Goal: Information Seeking & Learning: Learn about a topic

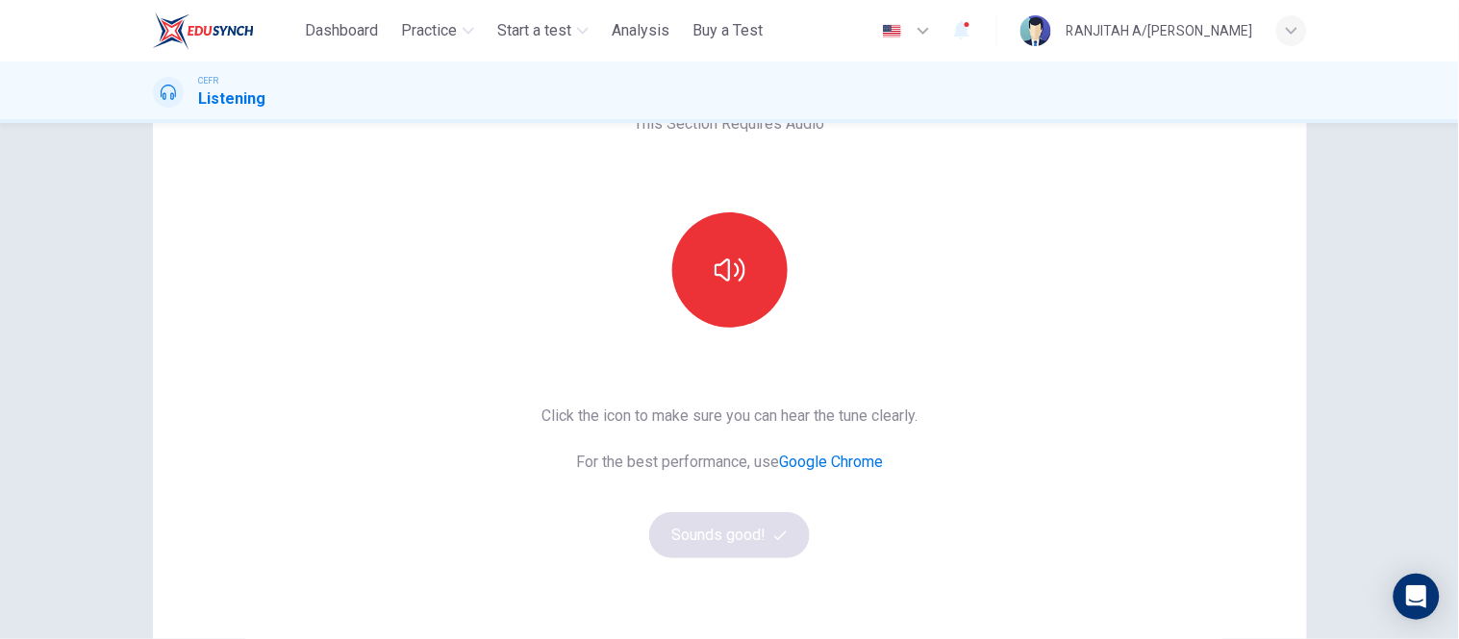
scroll to position [115, 0]
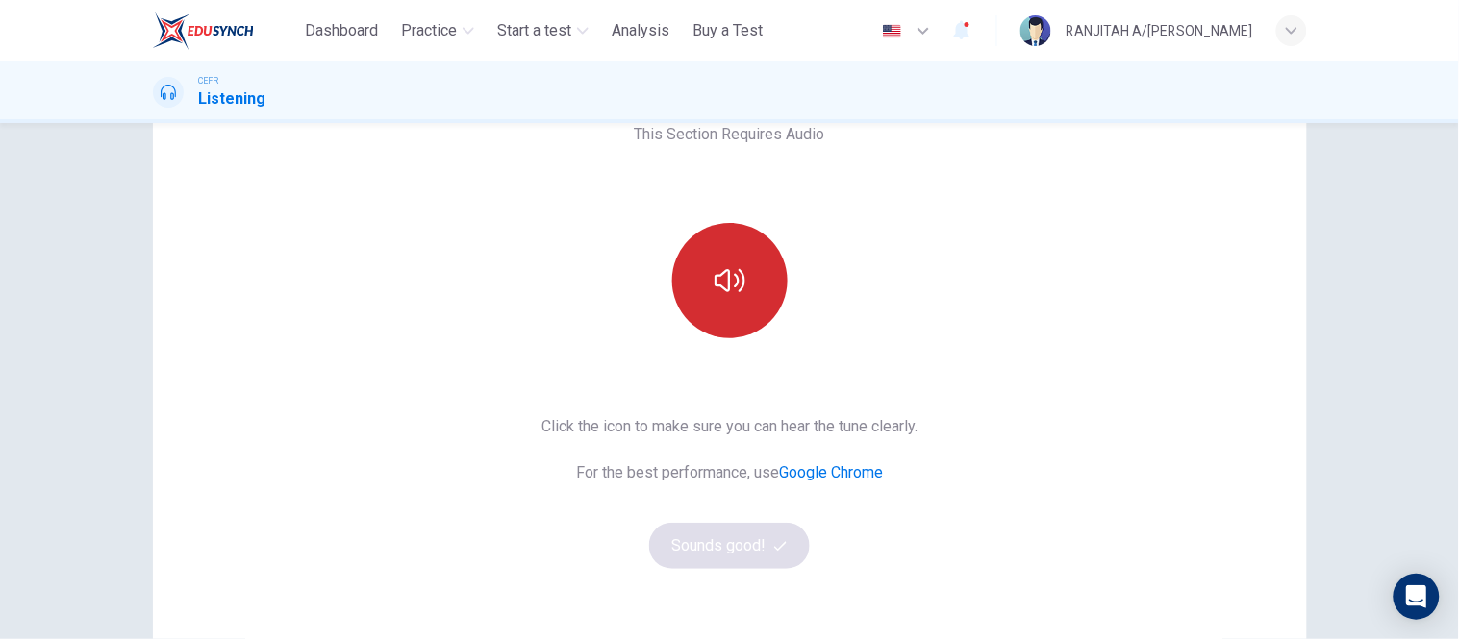
click at [716, 272] on icon "button" at bounding box center [729, 280] width 31 height 31
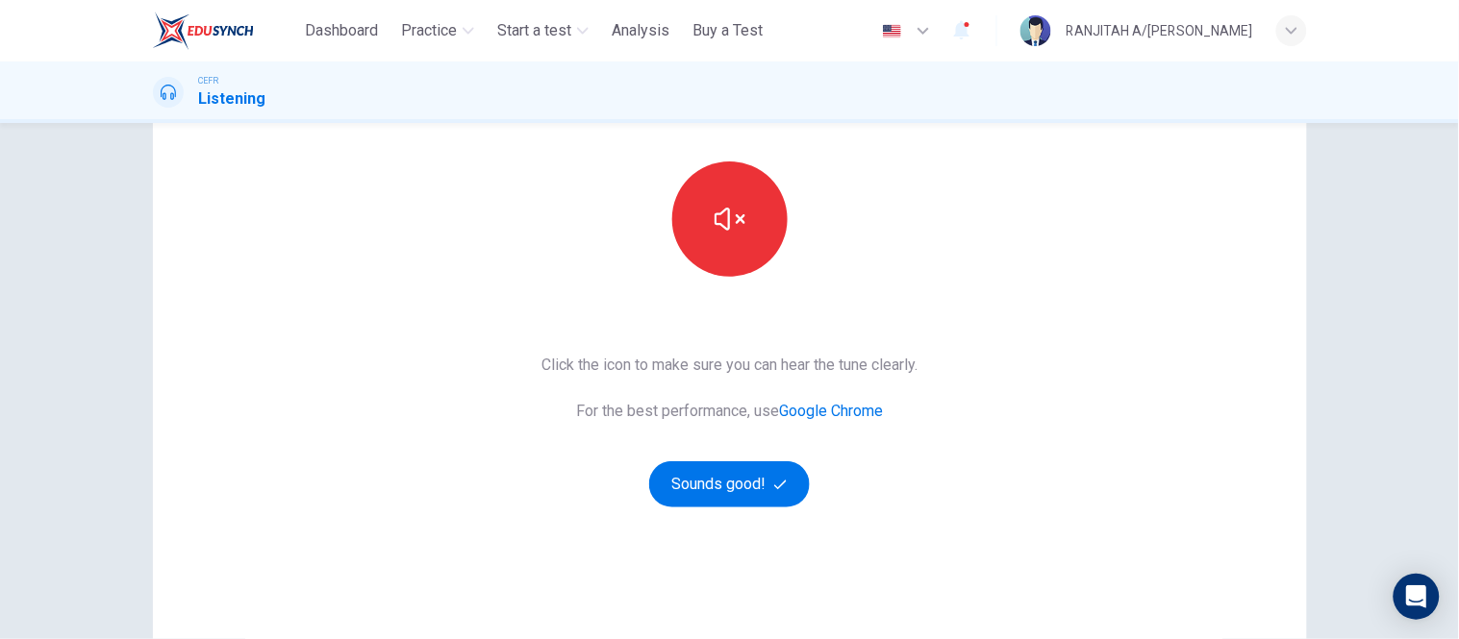
scroll to position [289, 0]
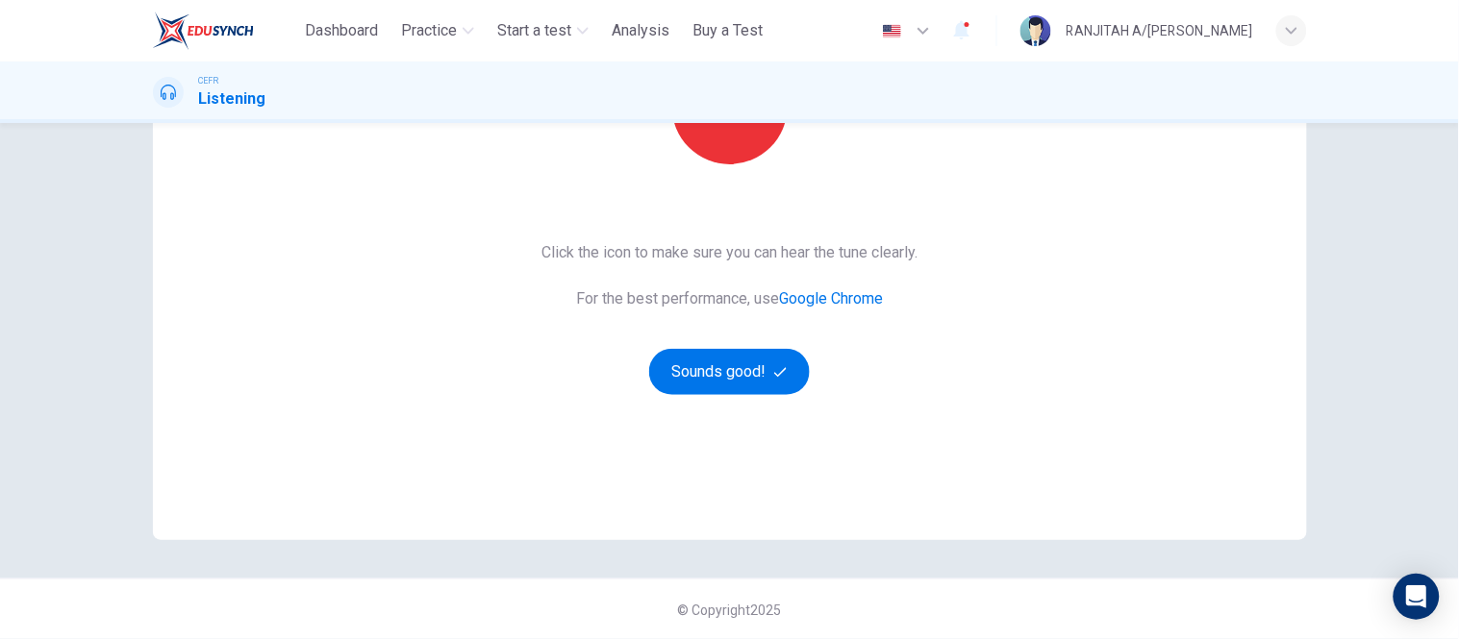
click at [743, 372] on button "Sounds good!" at bounding box center [730, 372] width 162 height 46
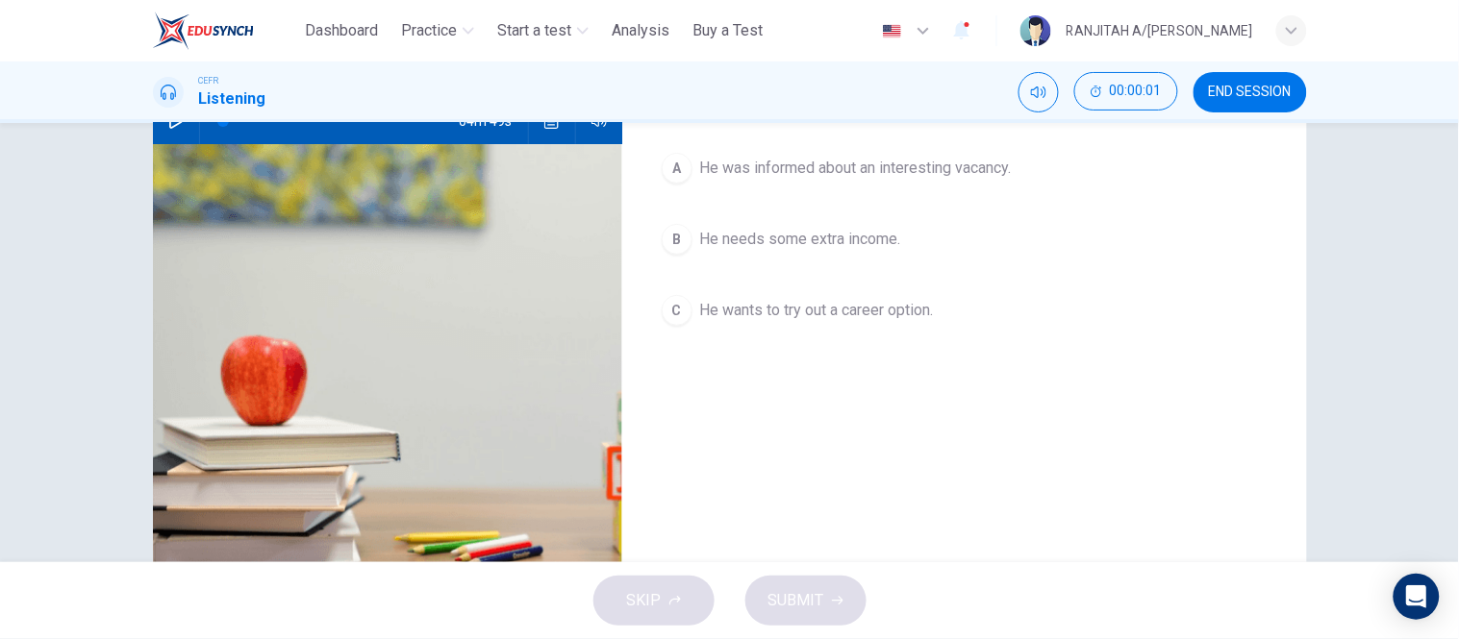
scroll to position [75, 0]
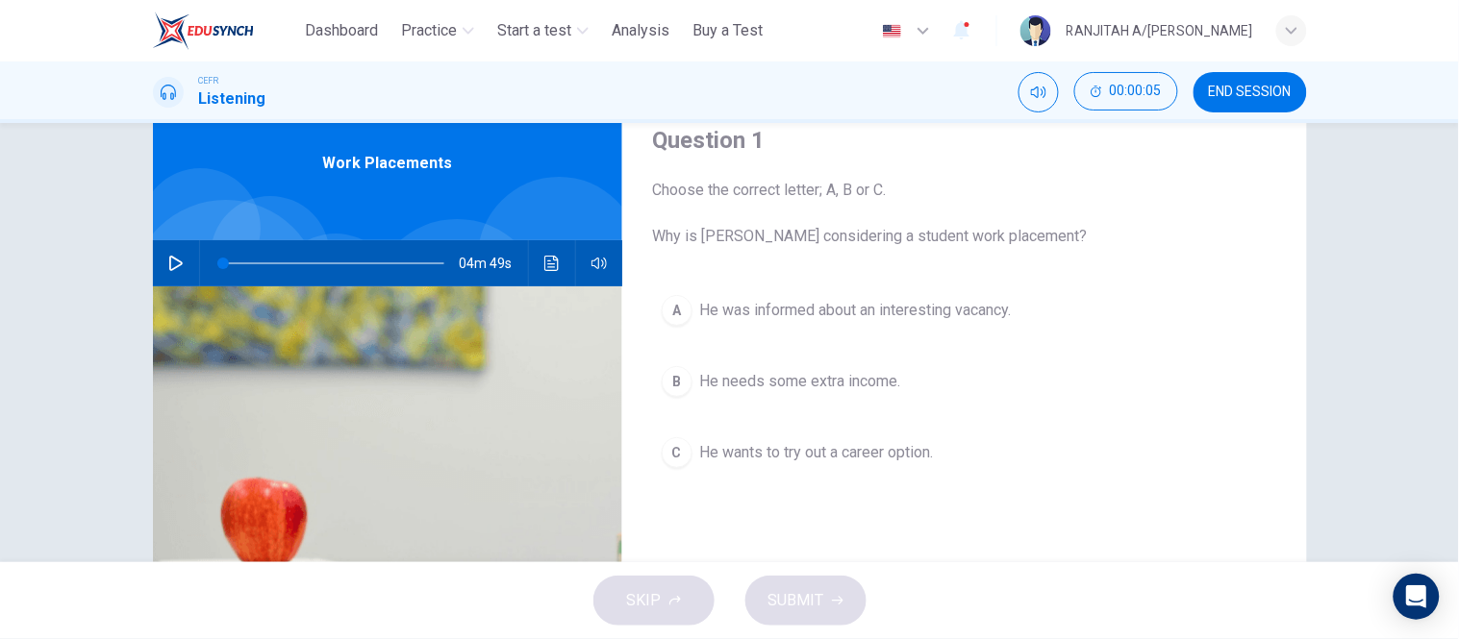
click at [161, 256] on button "button" at bounding box center [176, 263] width 31 height 46
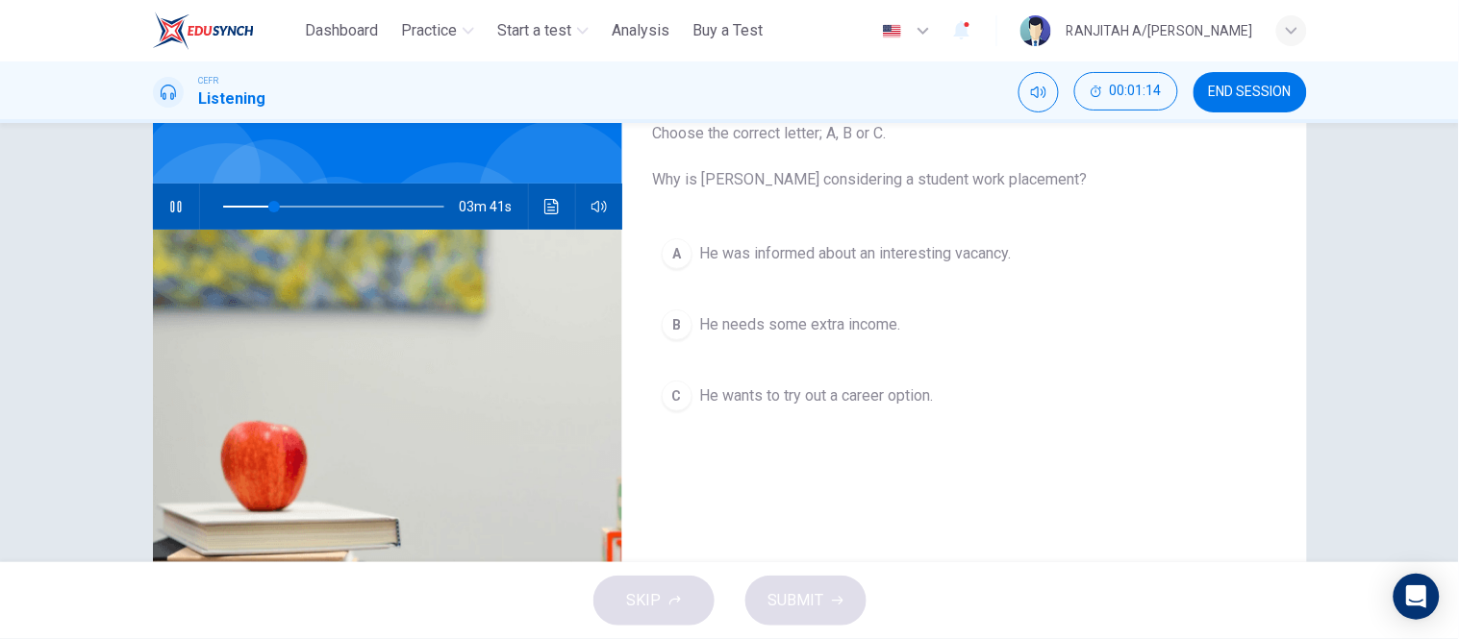
scroll to position [183, 0]
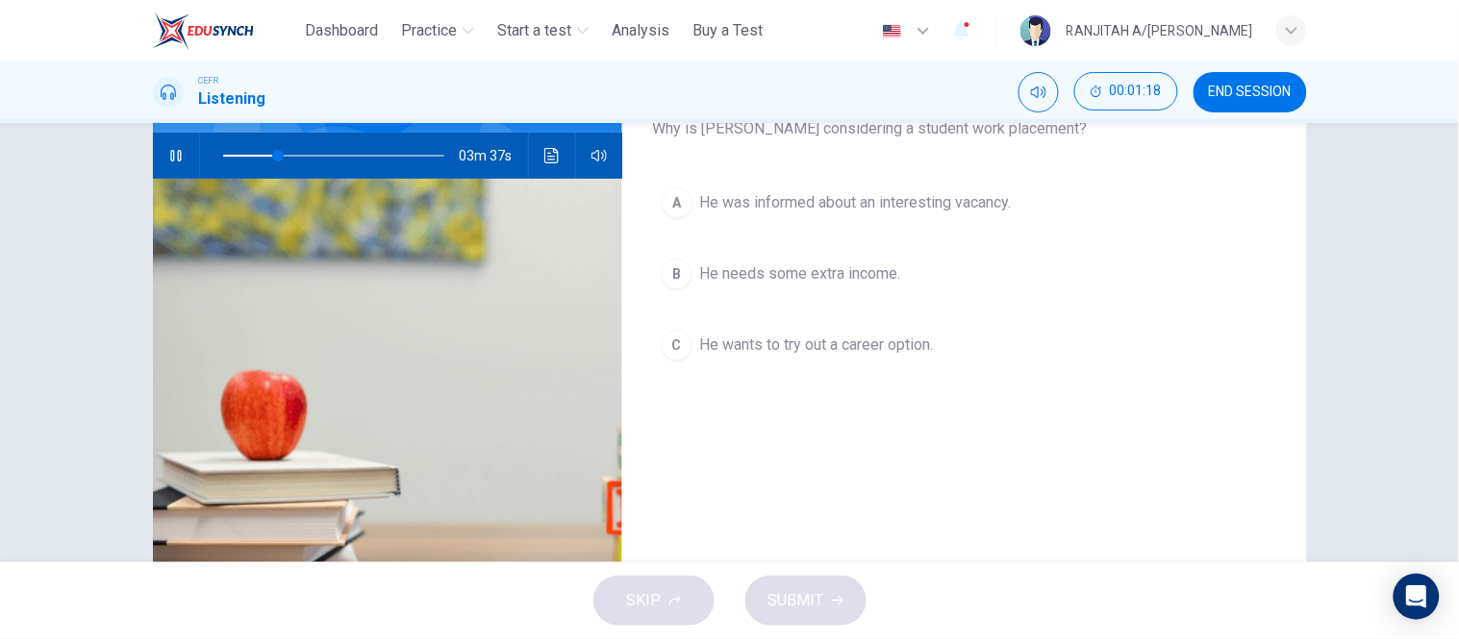
click at [844, 261] on button "B He needs some extra income." at bounding box center [964, 274] width 623 height 48
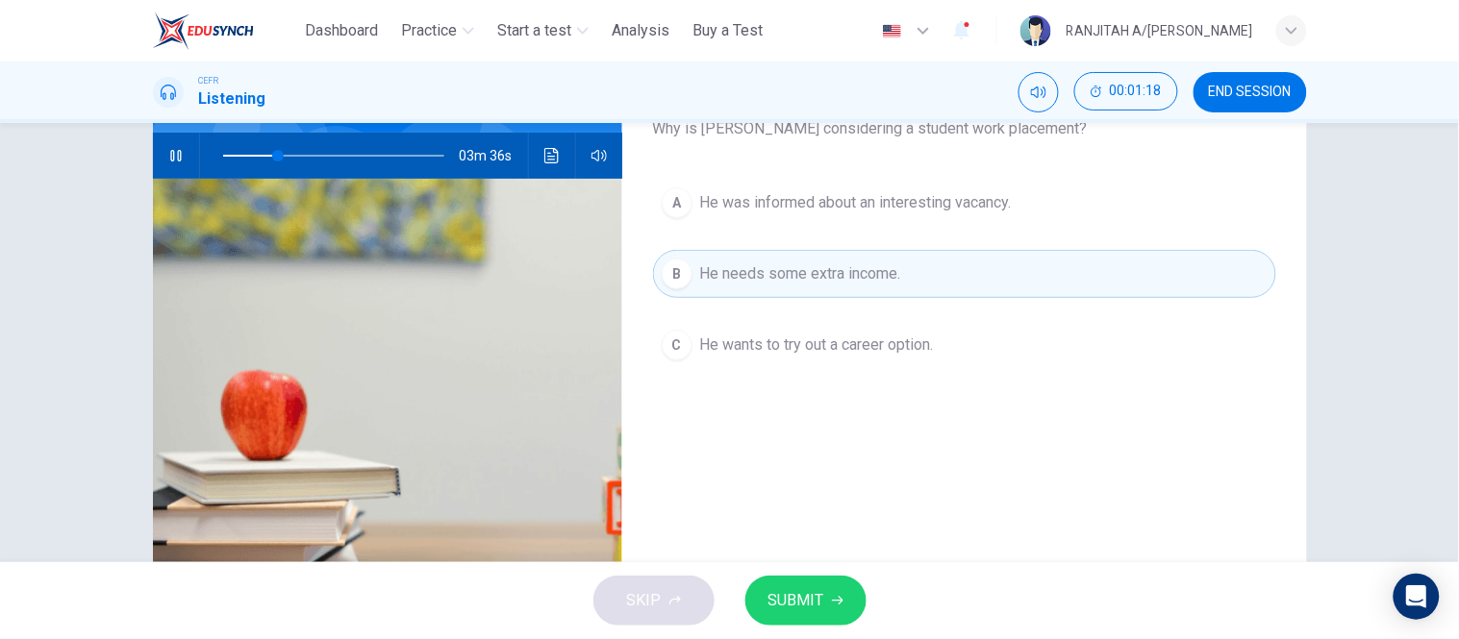
click at [801, 613] on button "SUBMIT" at bounding box center [805, 601] width 121 height 50
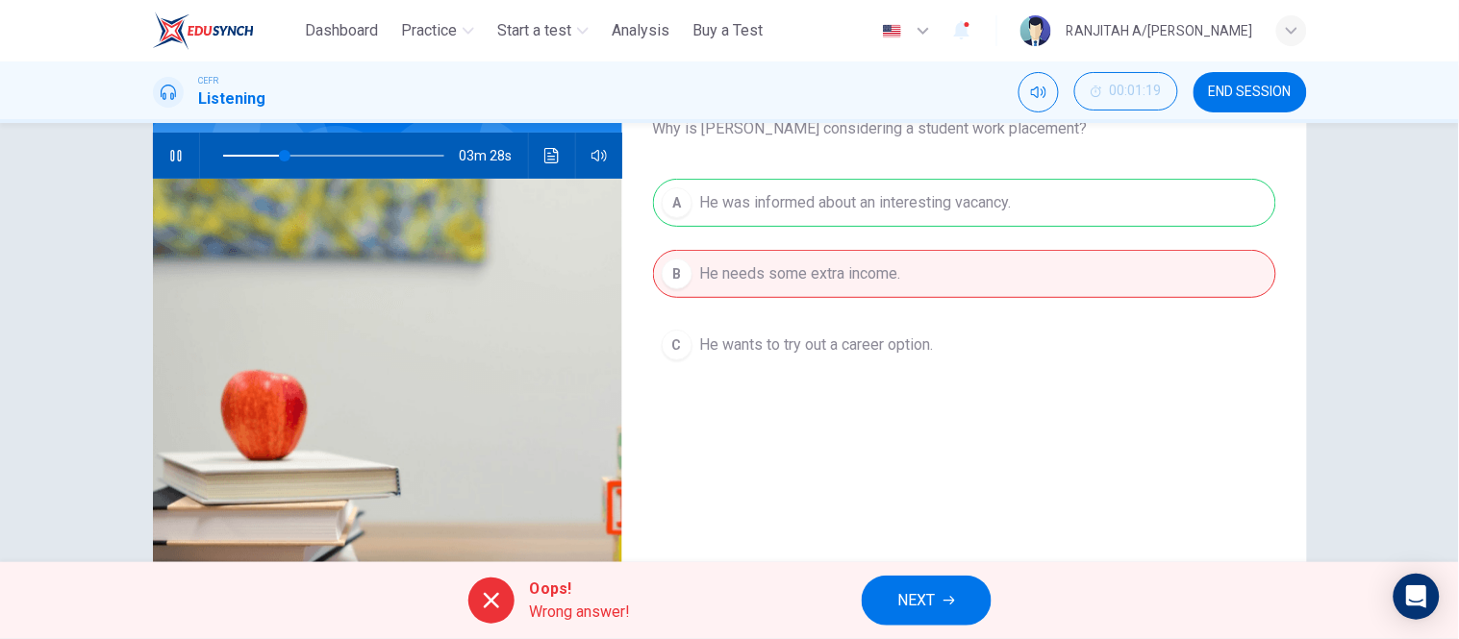
drag, startPoint x: 954, startPoint y: 611, endPoint x: 1048, endPoint y: 521, distance: 129.9
click at [953, 611] on button "NEXT" at bounding box center [926, 601] width 130 height 50
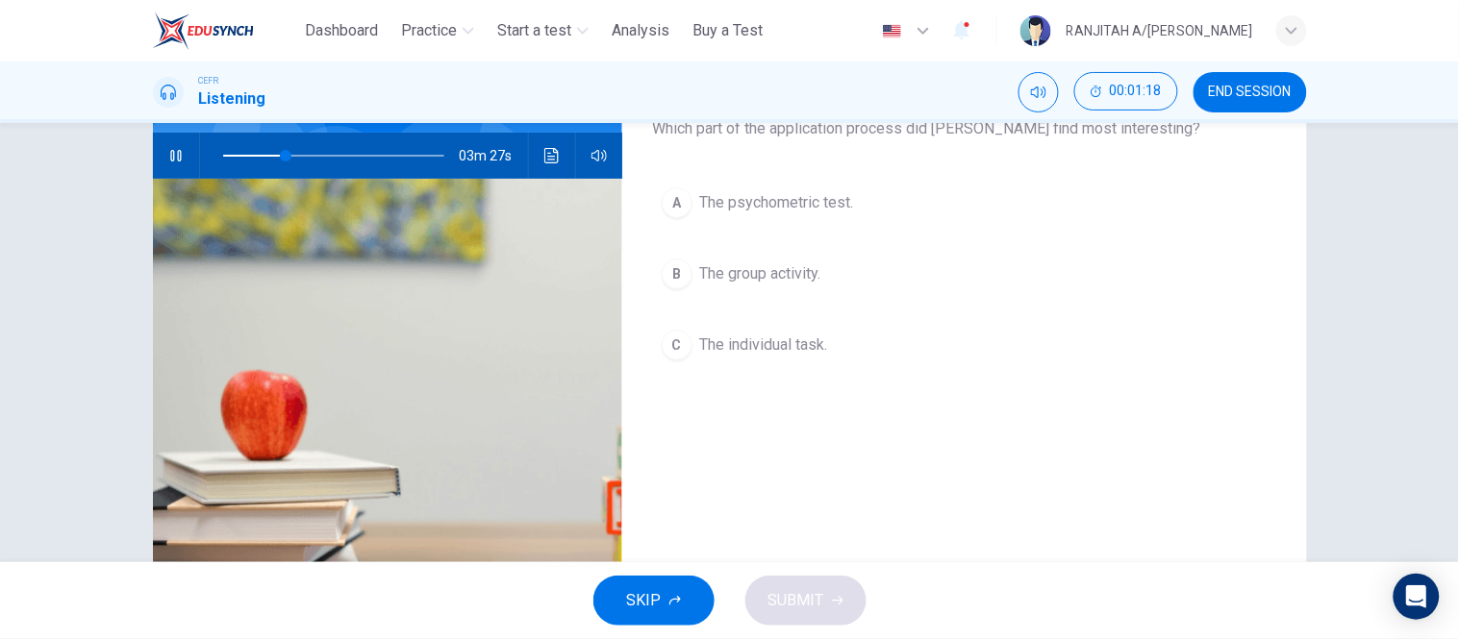
scroll to position [75, 0]
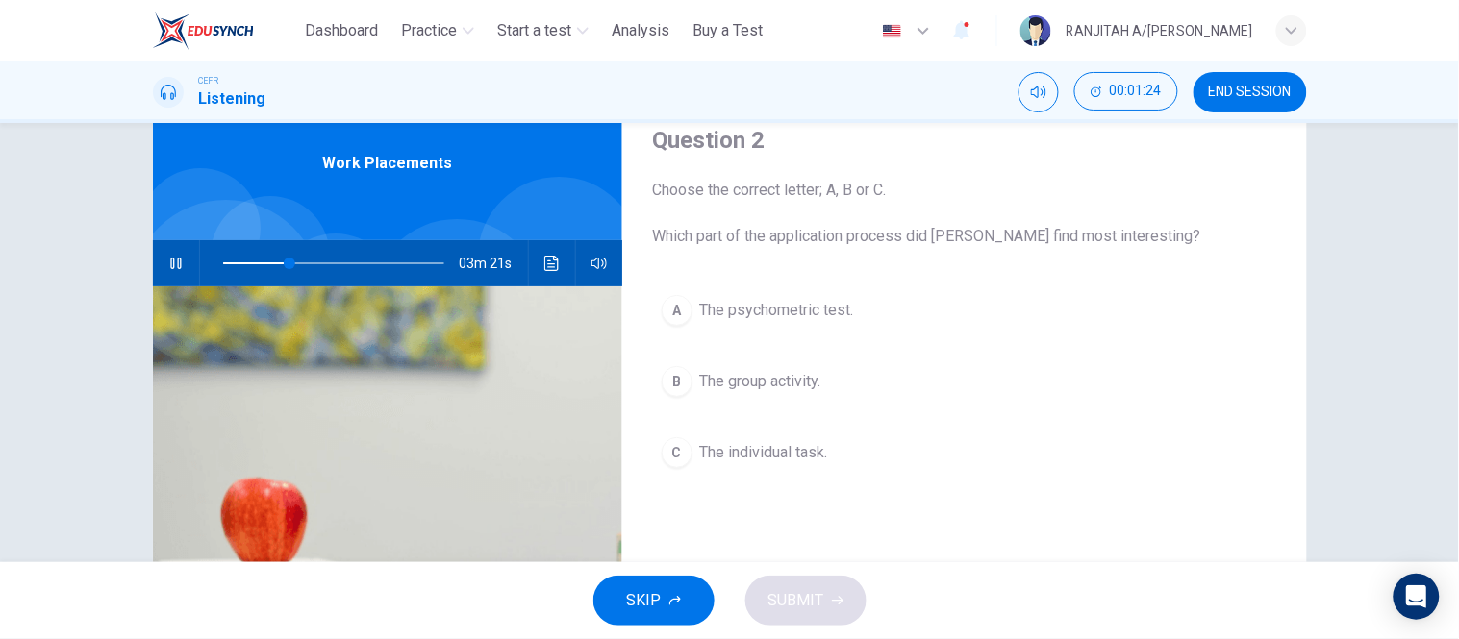
drag, startPoint x: 669, startPoint y: 591, endPoint x: 683, endPoint y: 588, distance: 13.8
click at [668, 591] on button "SKIP" at bounding box center [653, 601] width 121 height 50
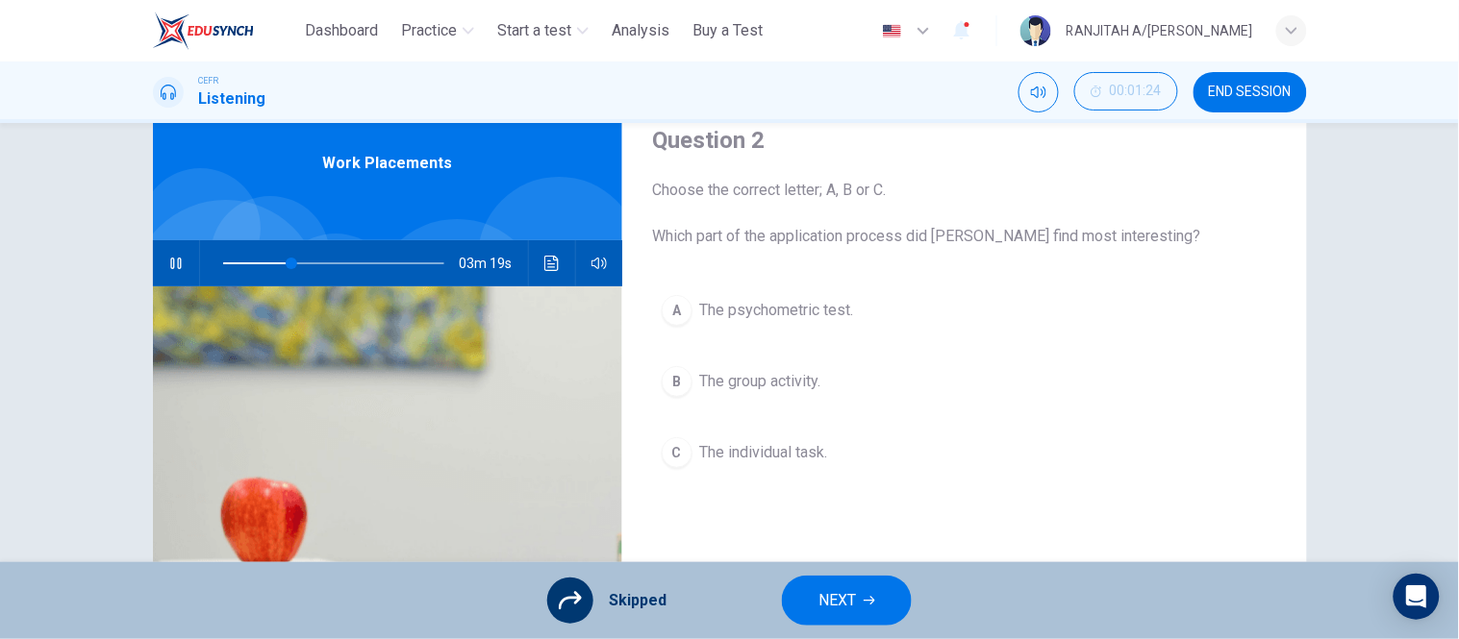
click at [879, 599] on button "NEXT" at bounding box center [847, 601] width 130 height 50
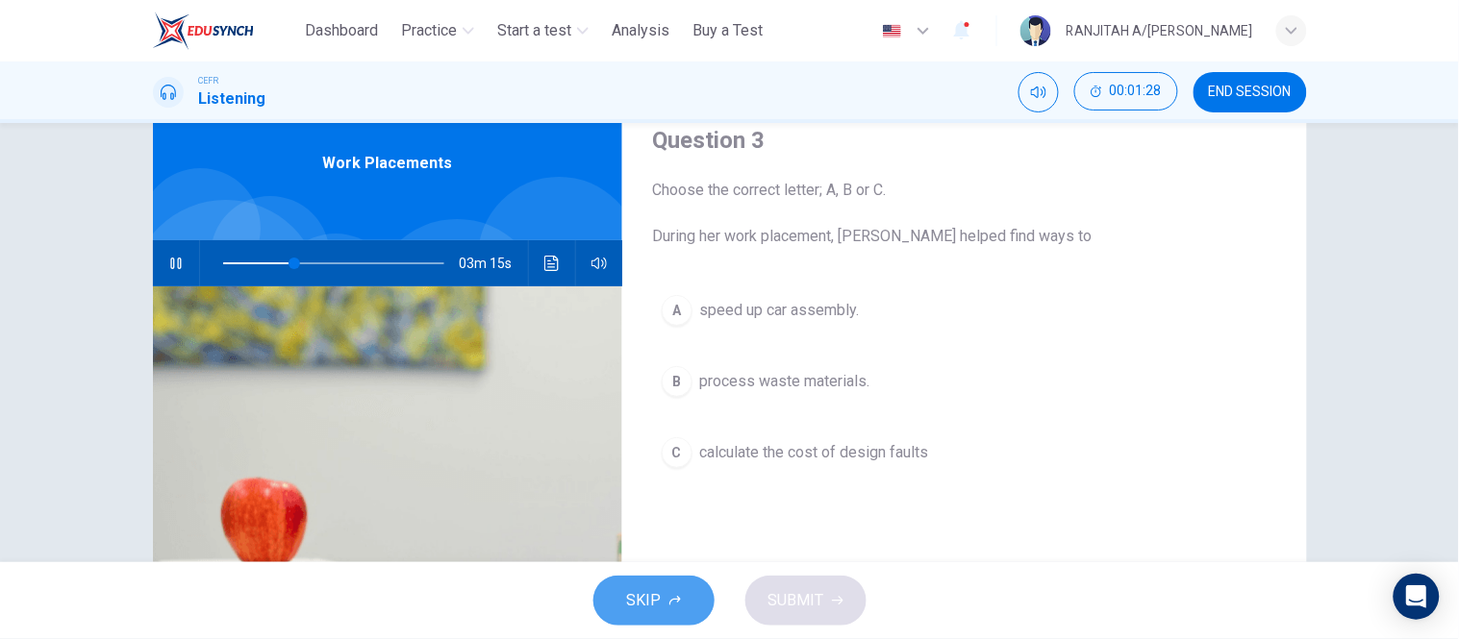
click at [636, 593] on span "SKIP" at bounding box center [644, 600] width 35 height 27
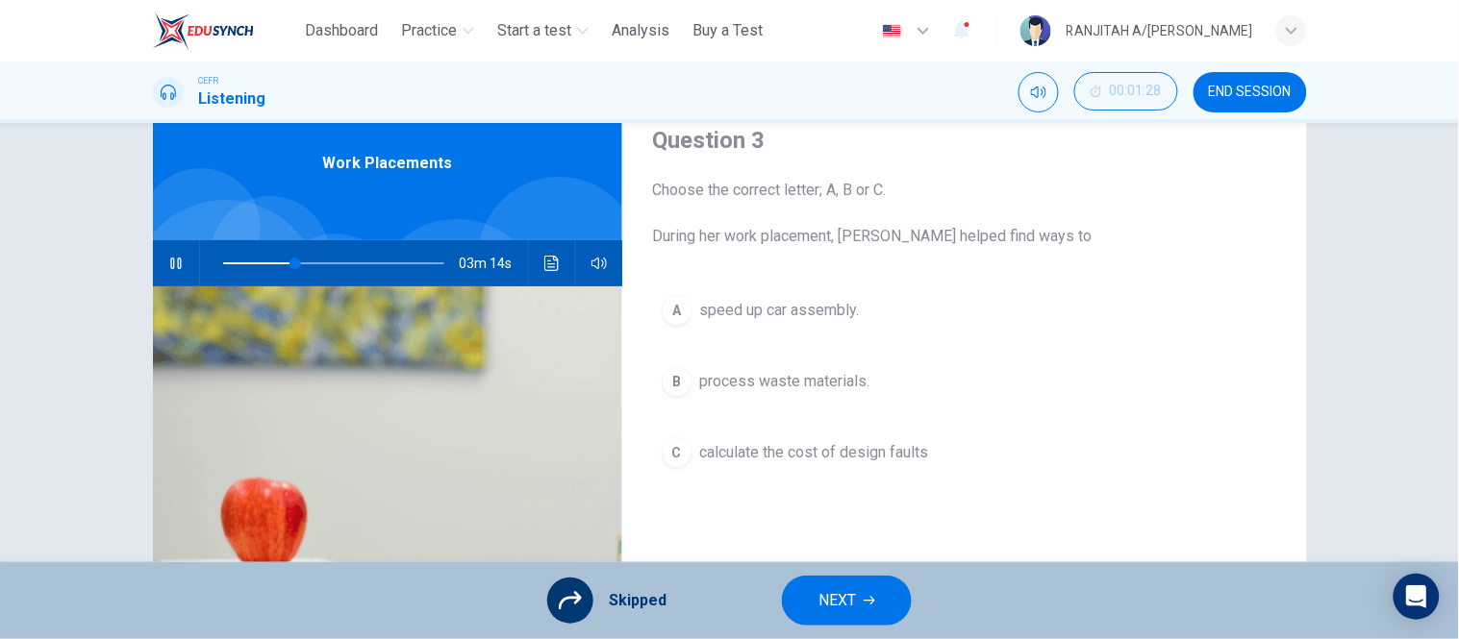
click at [863, 603] on icon "button" at bounding box center [869, 601] width 12 height 12
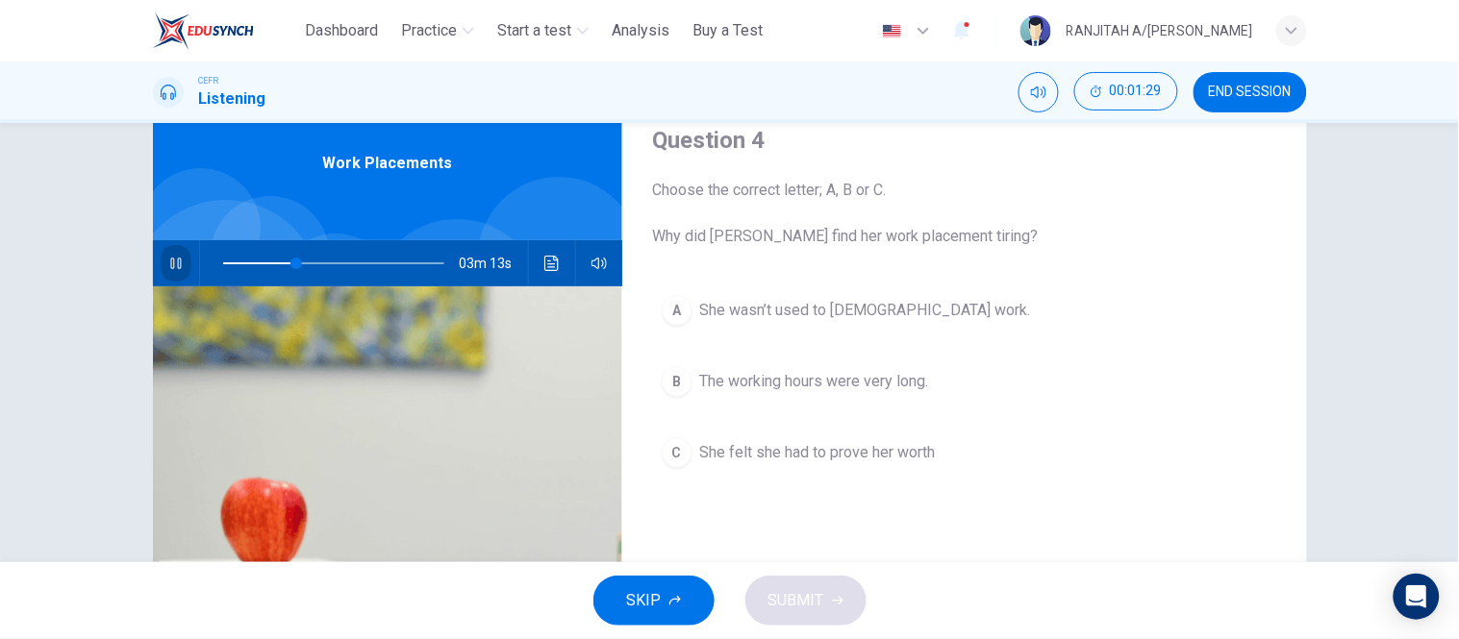
click at [168, 261] on icon "button" at bounding box center [175, 263] width 15 height 15
click at [670, 609] on button "SKIP" at bounding box center [653, 601] width 121 height 50
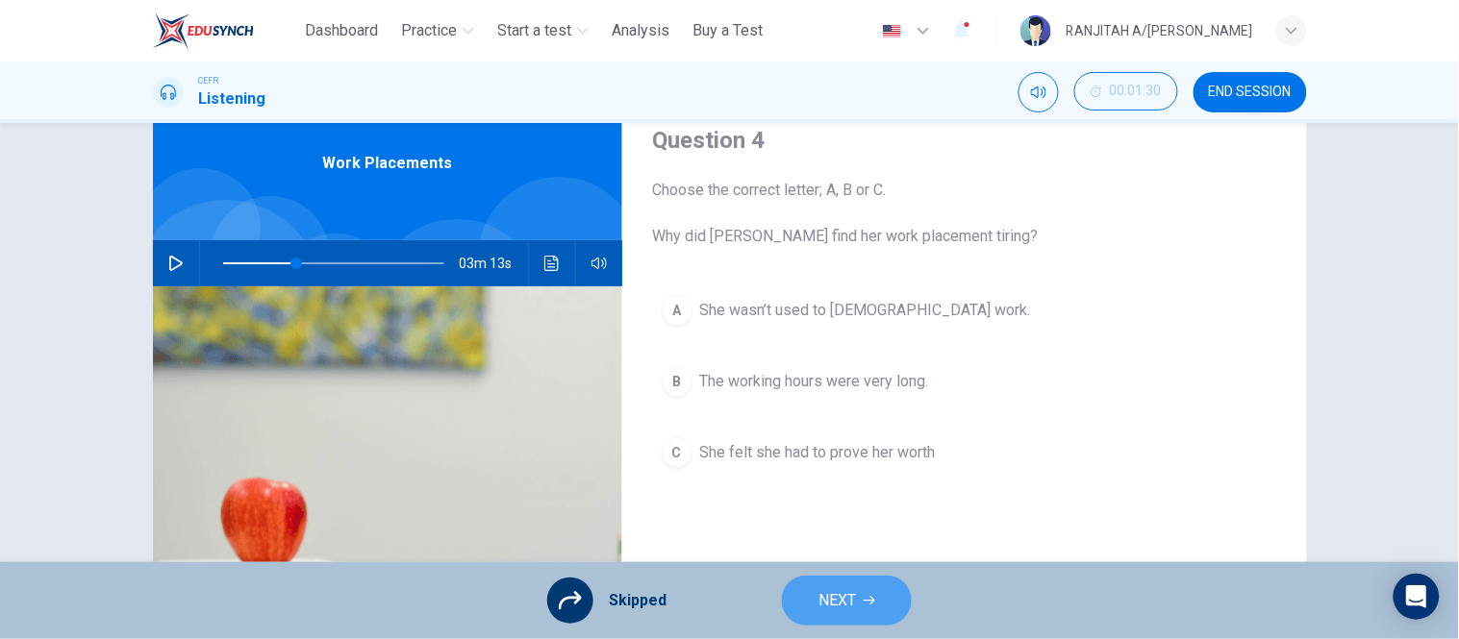
click at [848, 604] on span "NEXT" at bounding box center [836, 600] width 37 height 27
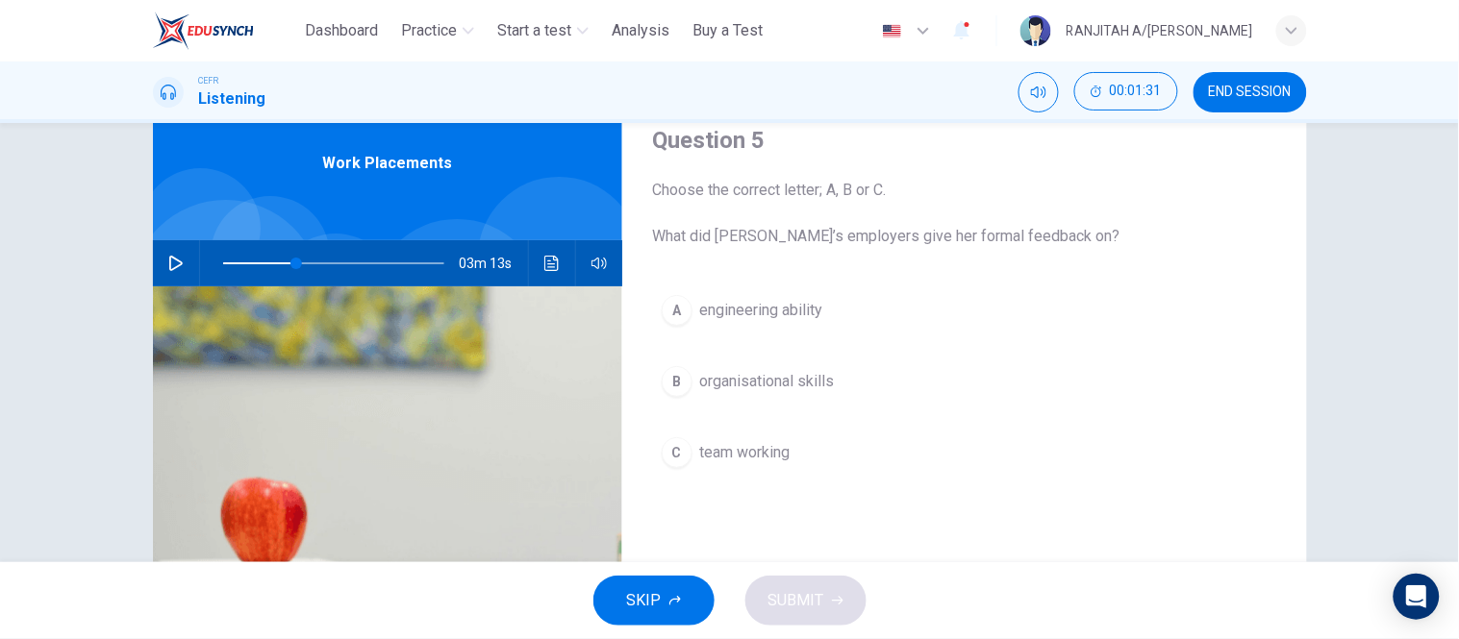
click at [666, 594] on button "SKIP" at bounding box center [653, 601] width 121 height 50
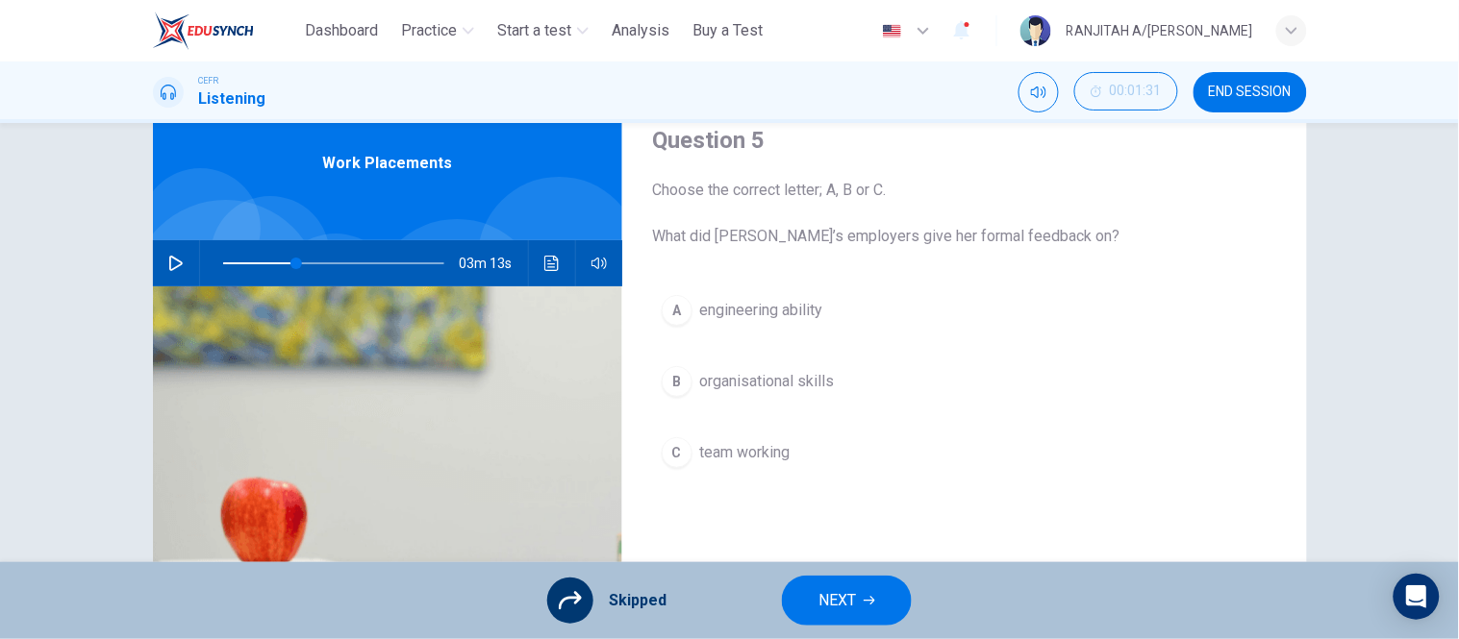
click at [861, 607] on button "NEXT" at bounding box center [847, 601] width 130 height 50
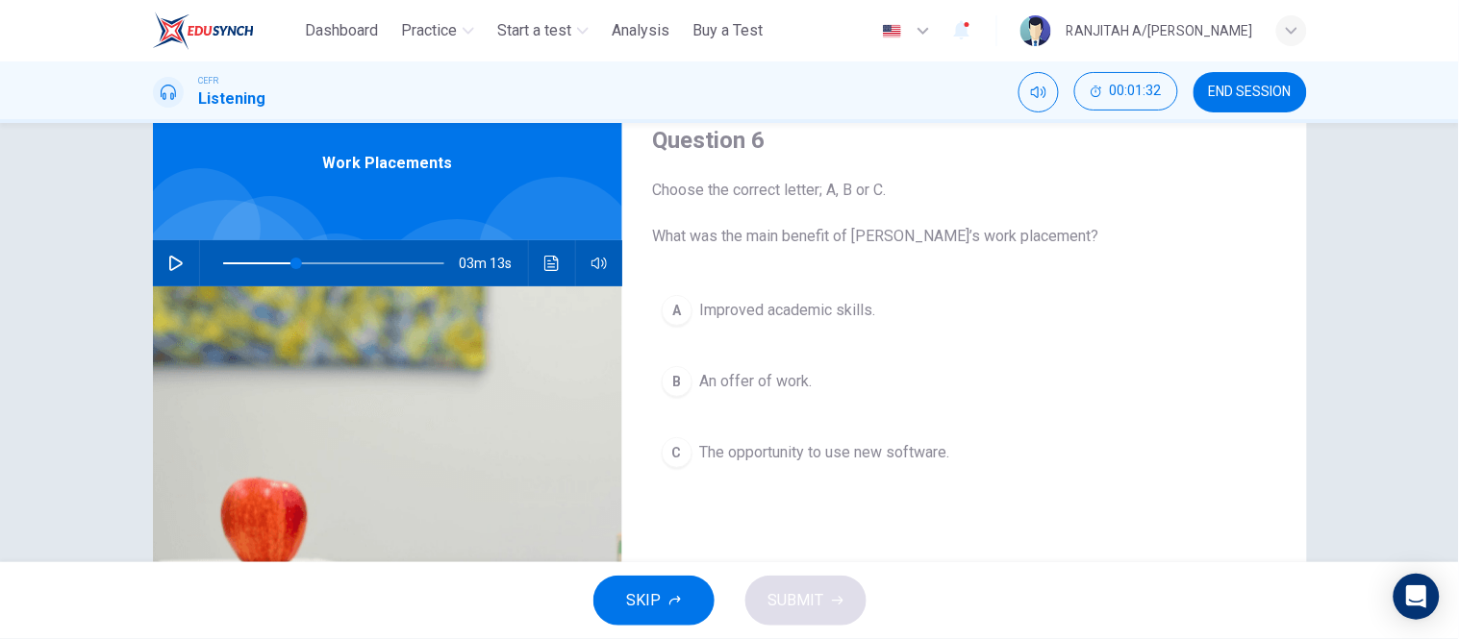
click at [656, 609] on span "SKIP" at bounding box center [644, 600] width 35 height 27
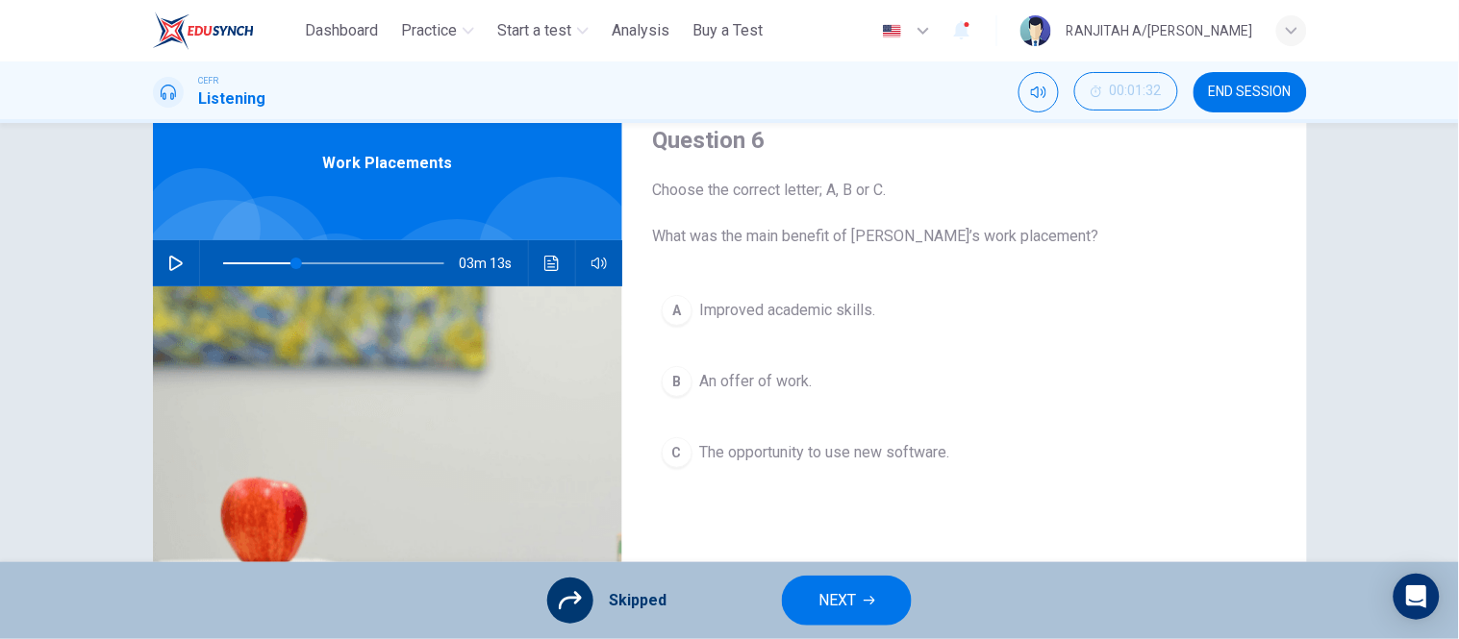
click at [849, 592] on span "NEXT" at bounding box center [836, 600] width 37 height 27
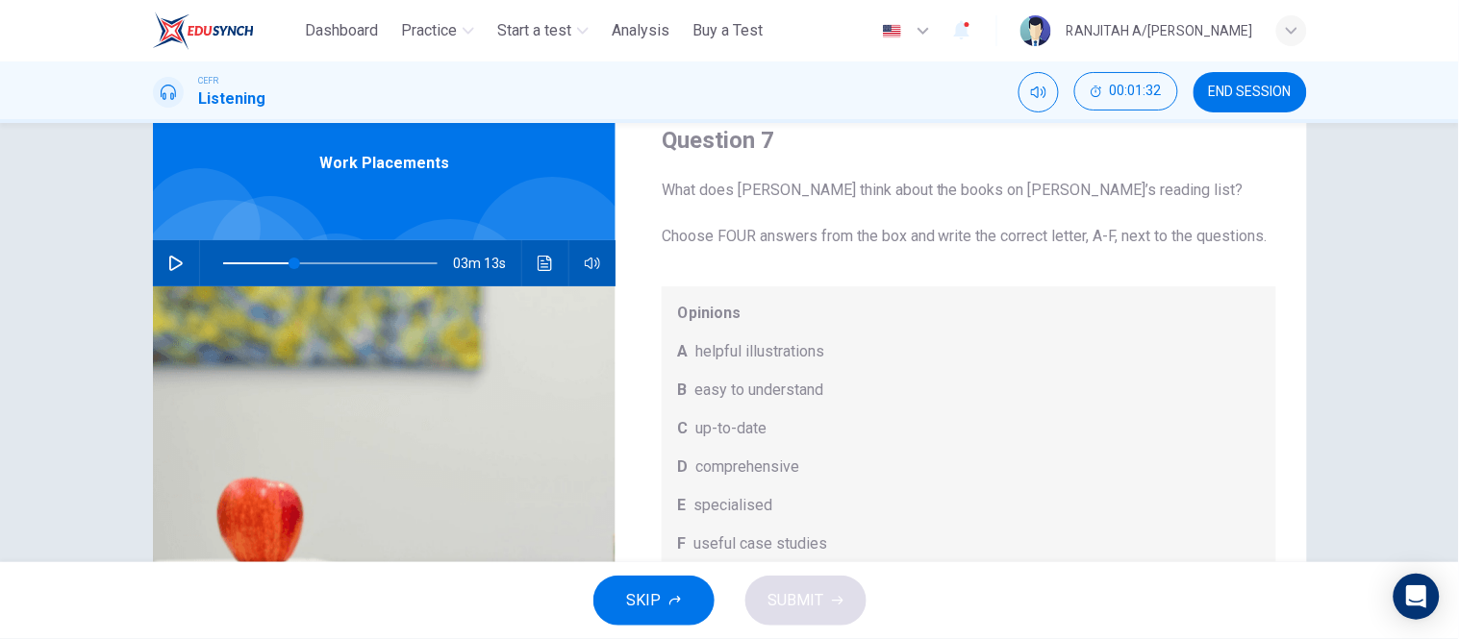
click at [630, 606] on span "SKIP" at bounding box center [644, 600] width 35 height 27
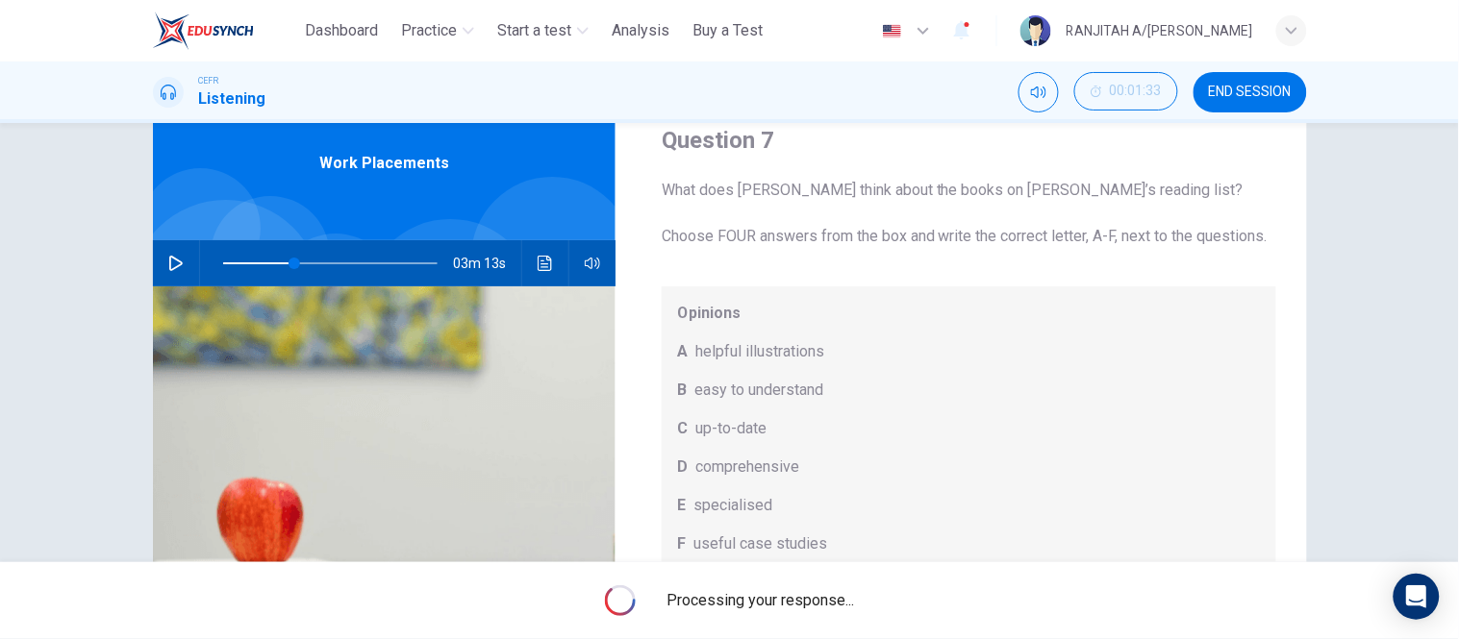
type input "**"
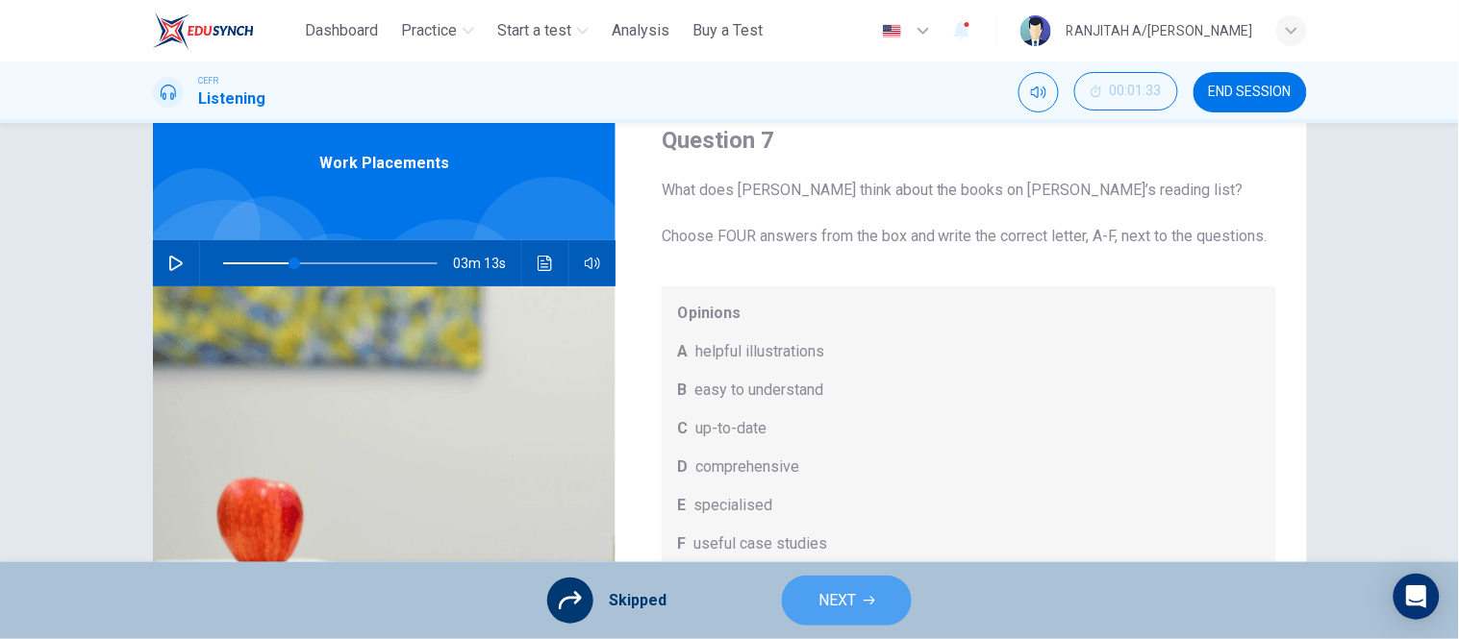
click at [836, 606] on span "NEXT" at bounding box center [836, 600] width 37 height 27
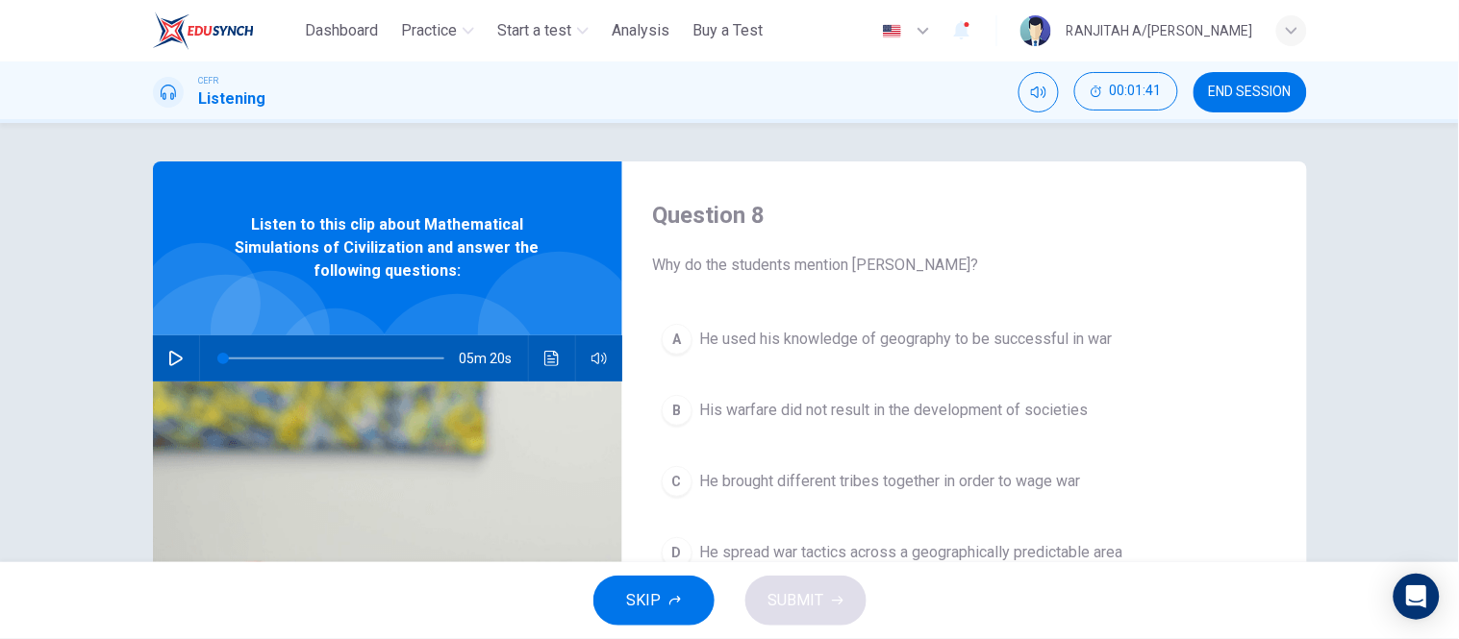
click at [640, 601] on span "SKIP" at bounding box center [644, 600] width 35 height 27
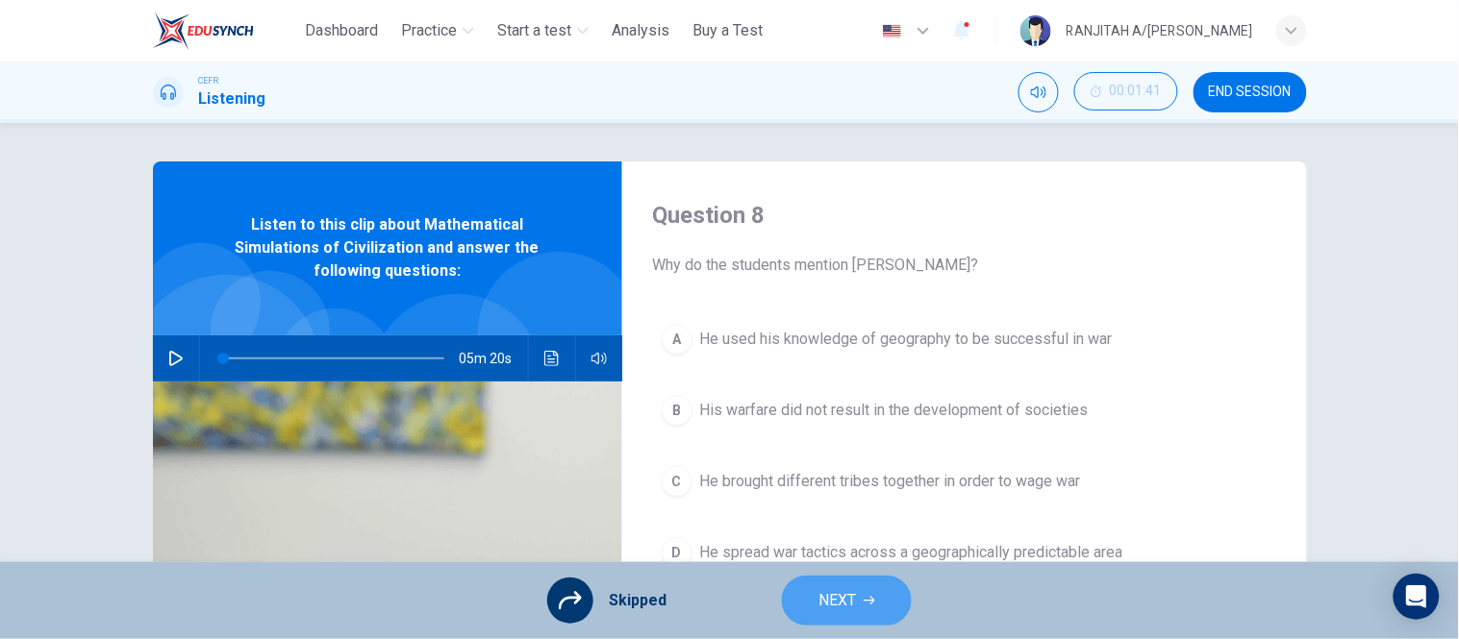
click at [867, 599] on icon "button" at bounding box center [869, 601] width 12 height 12
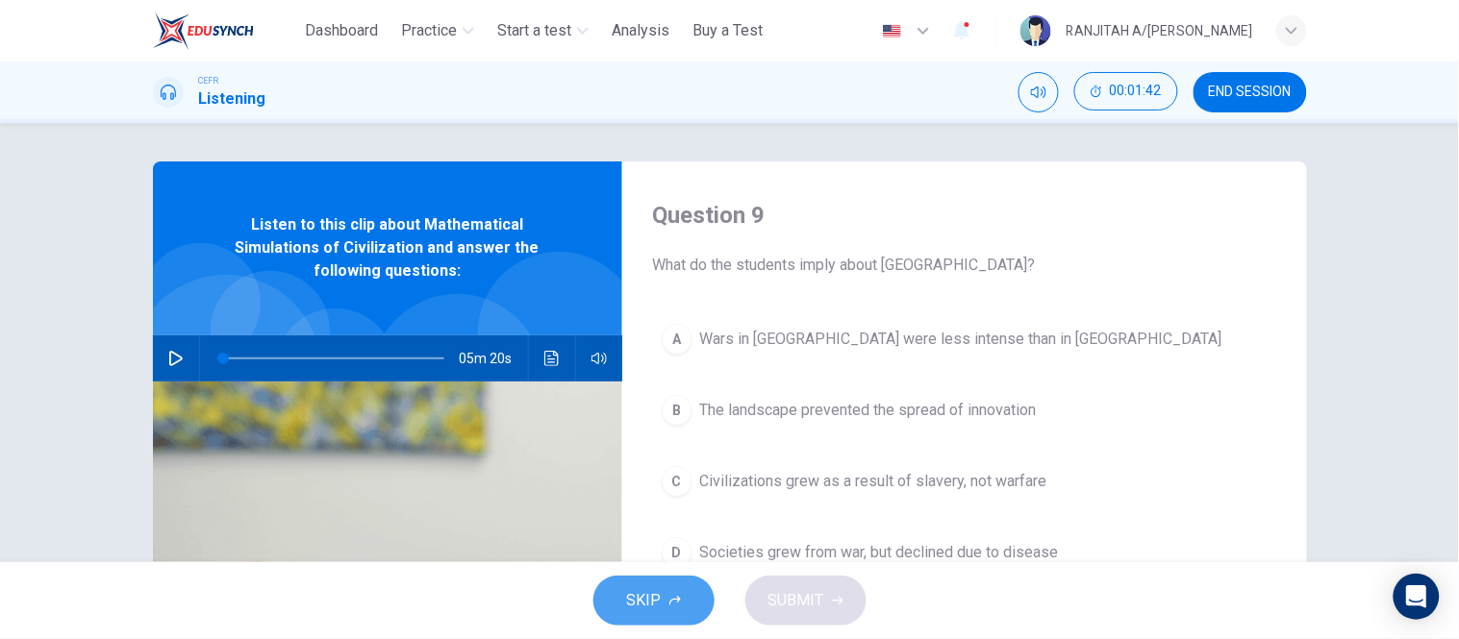
click at [645, 598] on span "SKIP" at bounding box center [644, 600] width 35 height 27
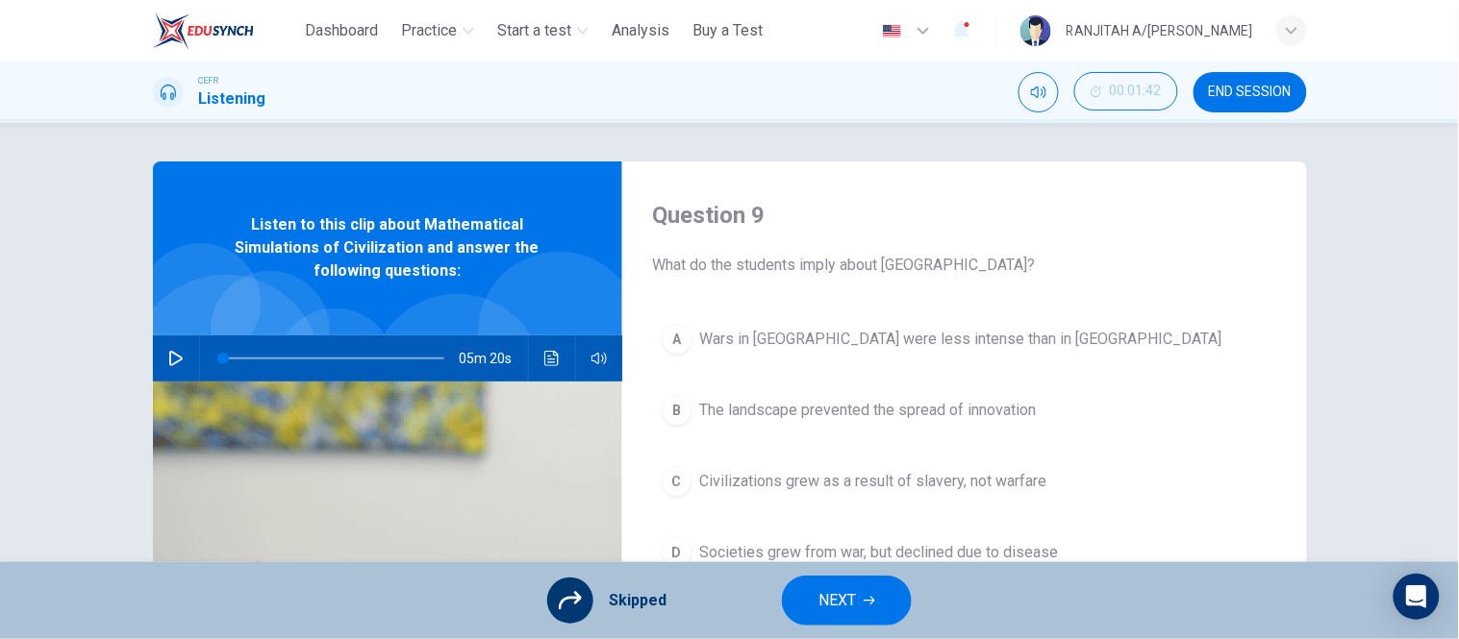
click at [902, 598] on button "NEXT" at bounding box center [847, 601] width 130 height 50
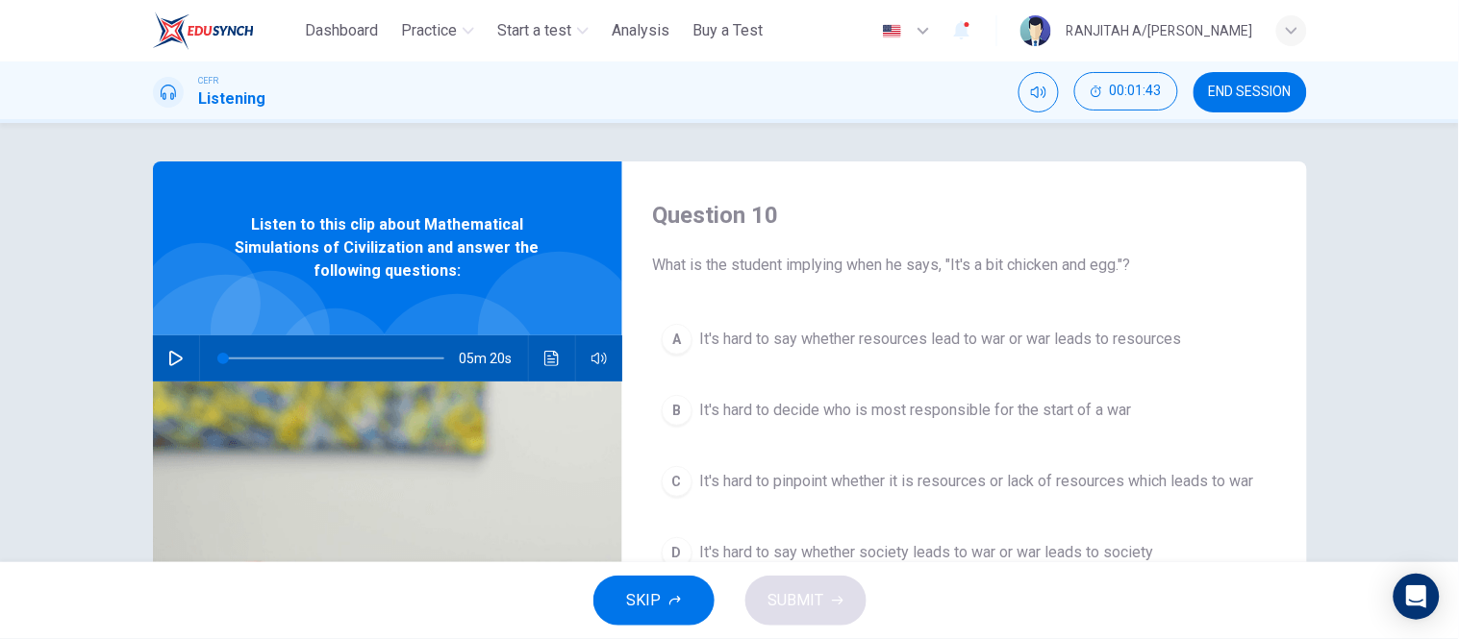
click at [669, 597] on icon "button" at bounding box center [675, 601] width 12 height 12
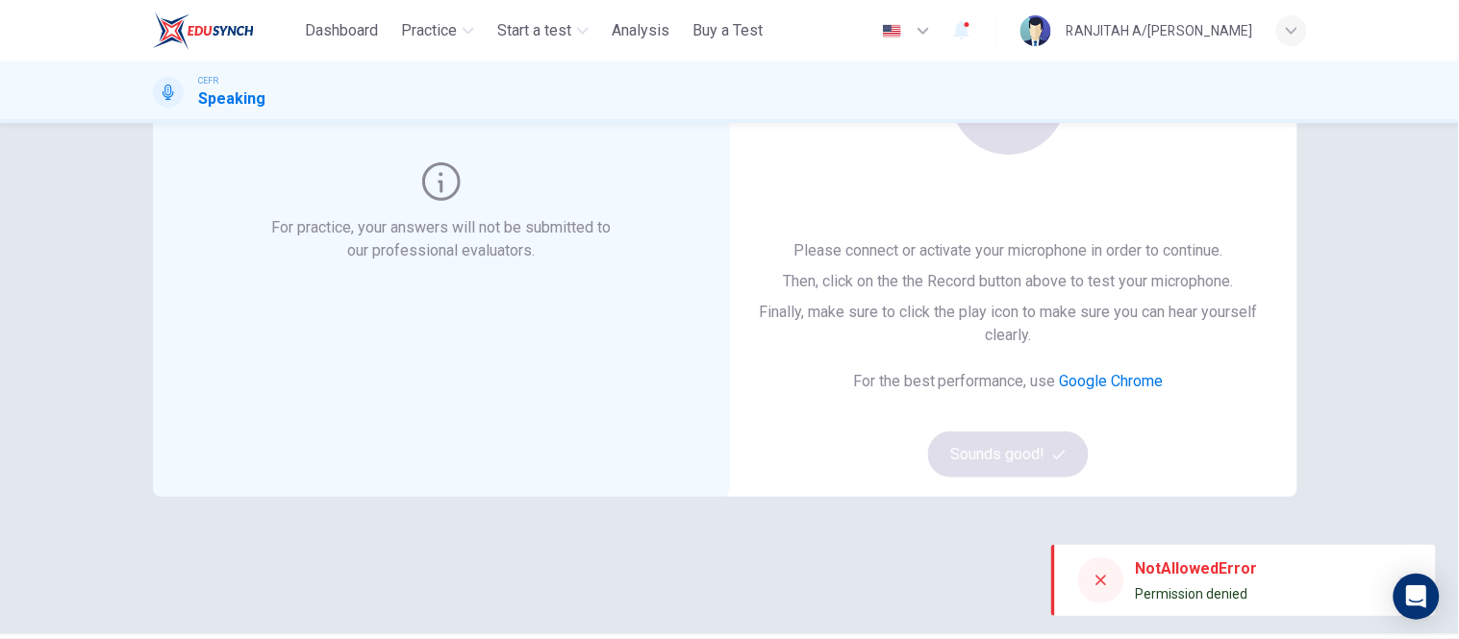
scroll to position [289, 0]
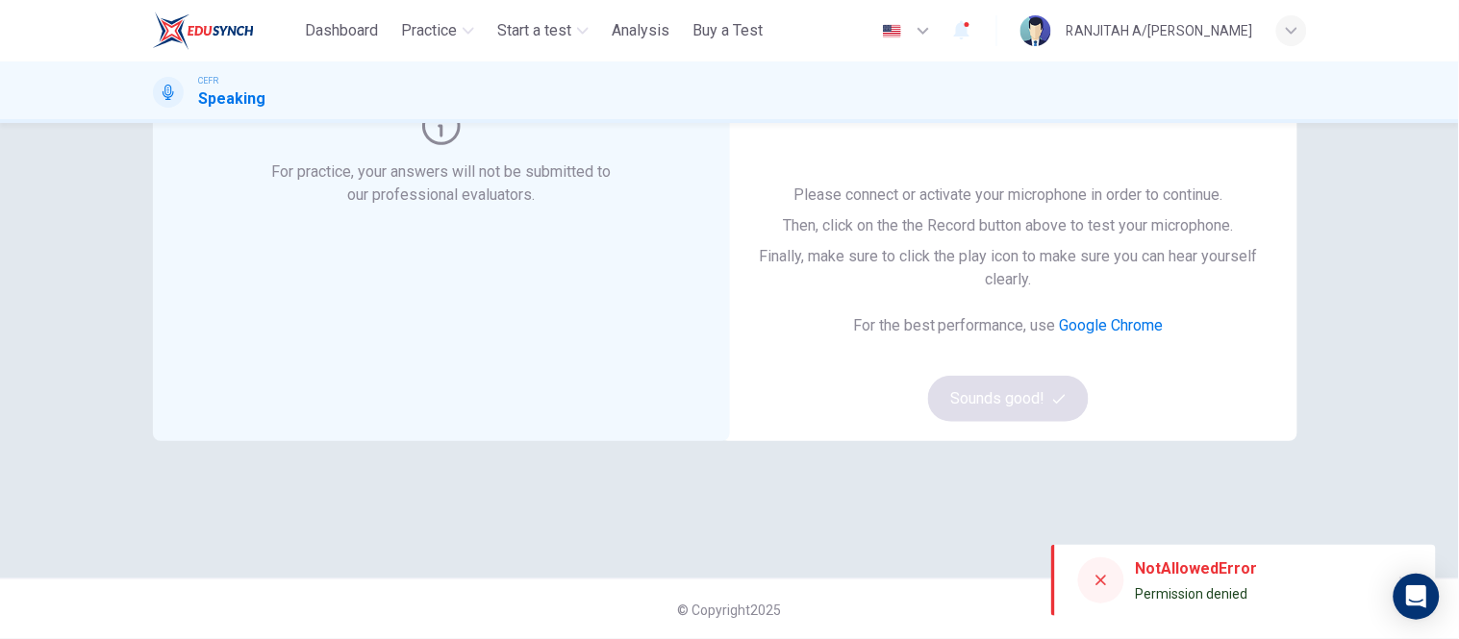
click at [1033, 395] on div "Please connect or activate your microphone in order to continue. Then, click on…" at bounding box center [1008, 303] width 515 height 238
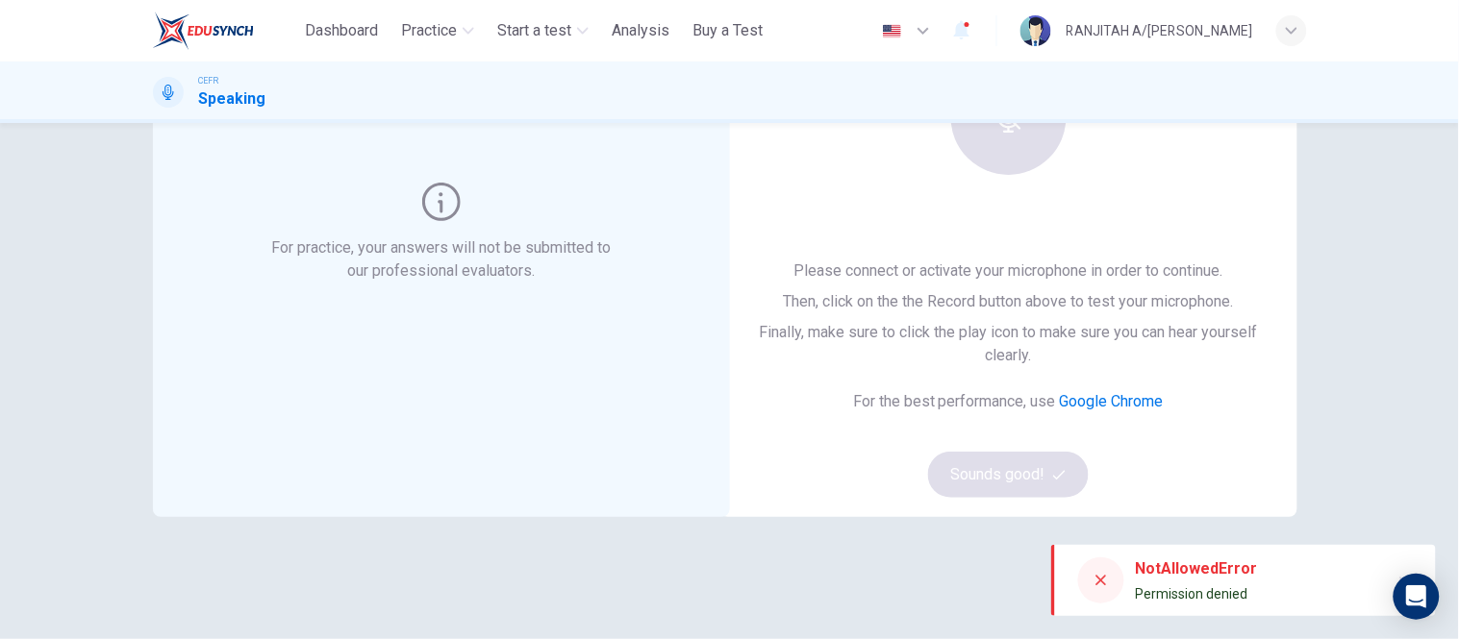
scroll to position [289, 0]
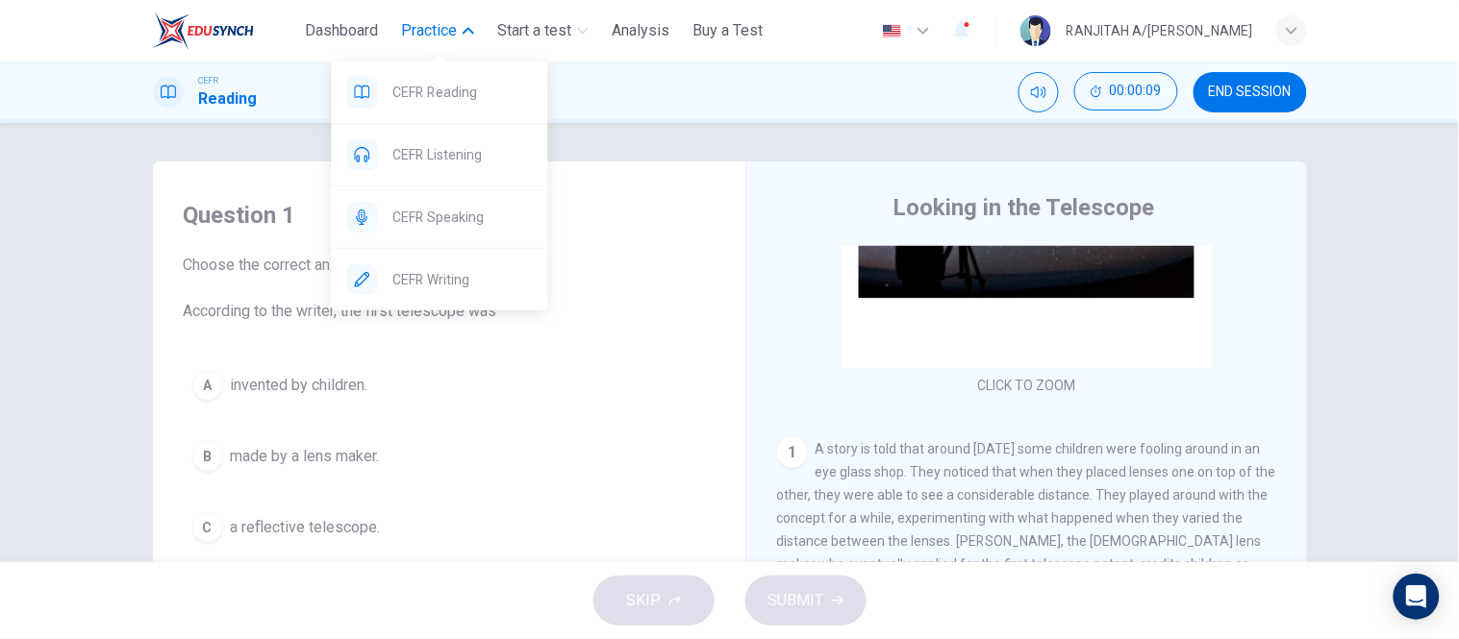
click at [436, 27] on span "Practice" at bounding box center [429, 30] width 56 height 23
drag, startPoint x: 463, startPoint y: 27, endPoint x: 454, endPoint y: 31, distance: 10.4
click at [460, 29] on button "Practice" at bounding box center [437, 30] width 88 height 35
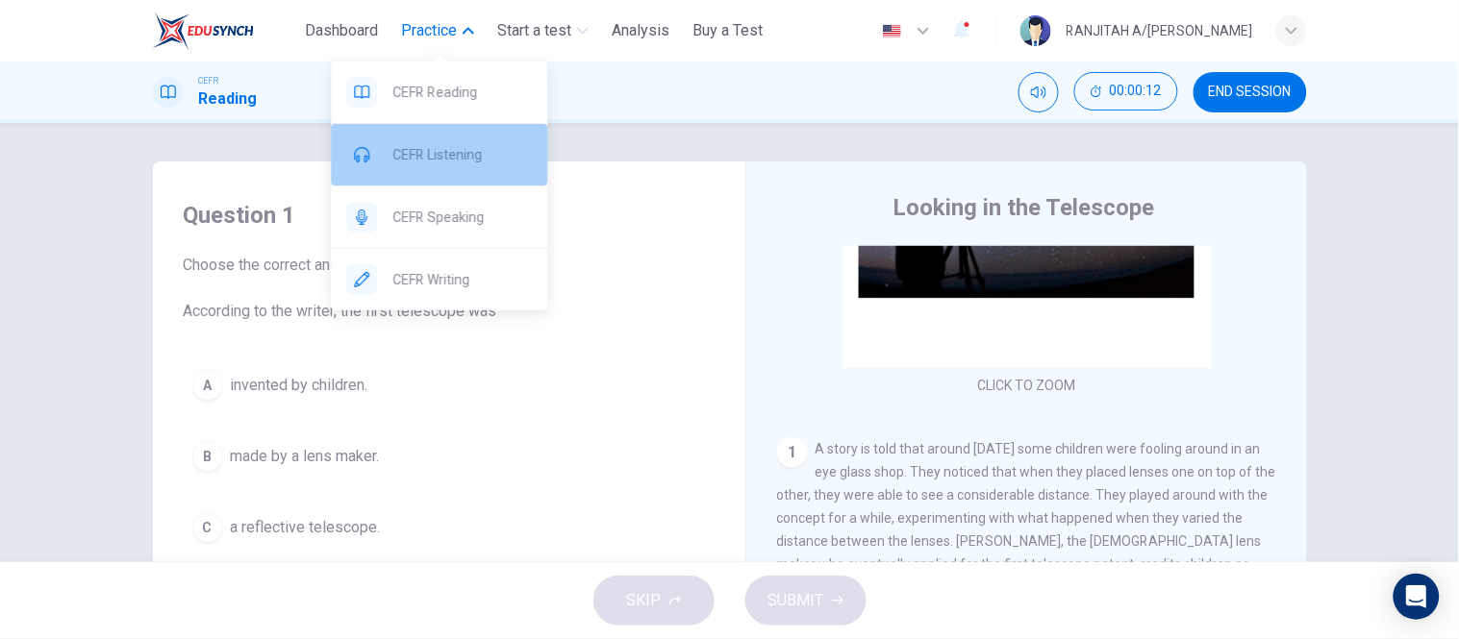
click at [459, 161] on span "CEFR Listening" at bounding box center [461, 154] width 139 height 23
